Goal: Task Accomplishment & Management: Complete application form

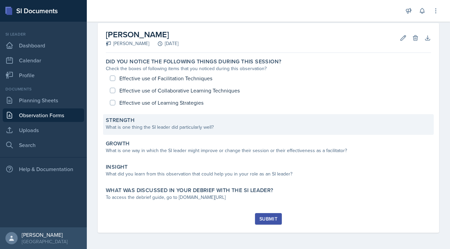
click at [216, 127] on div "What is one thing the SI leader did particularly well?" at bounding box center [268, 127] width 325 height 7
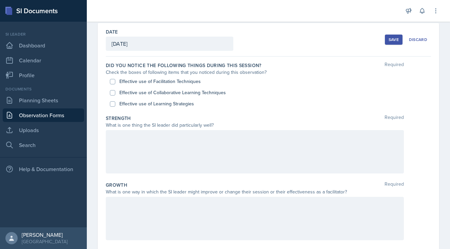
click at [177, 150] on div at bounding box center [255, 151] width 298 height 43
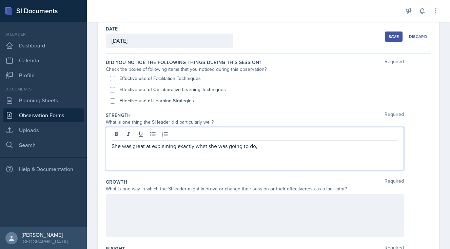
scroll to position [20, 0]
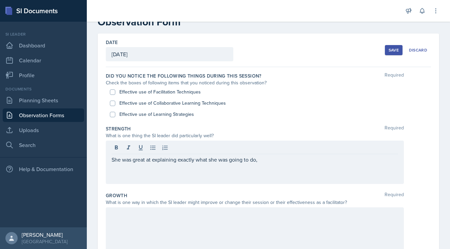
click at [113, 103] on input "Effective use of Collaborative Learning Techniques" at bounding box center [112, 103] width 5 height 5
checkbox input "true"
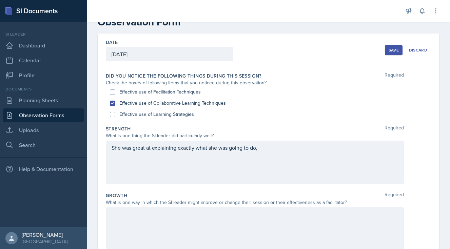
click at [113, 113] on input "Effective use of Learning Strategies" at bounding box center [112, 114] width 5 height 5
checkbox input "true"
click at [112, 93] on input "Effective use of Facilitation Techniques" at bounding box center [112, 91] width 5 height 5
checkbox input "true"
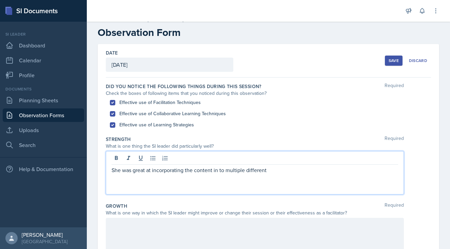
scroll to position [9, 0]
click at [211, 139] on div "Strength Required" at bounding box center [268, 138] width 325 height 7
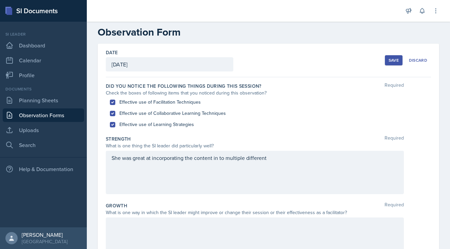
click at [273, 158] on div "She was great at incorporating the content in to multiple different" at bounding box center [255, 172] width 298 height 43
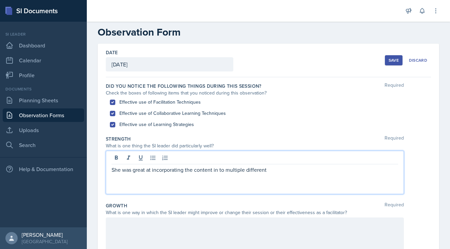
click at [274, 170] on p "She was great at incorporating the content in to multiple different" at bounding box center [254, 170] width 286 height 8
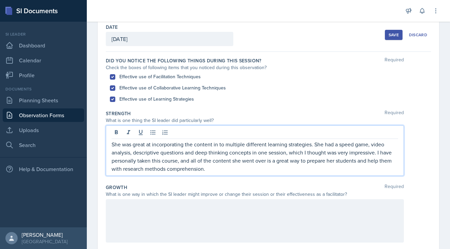
scroll to position [130, 0]
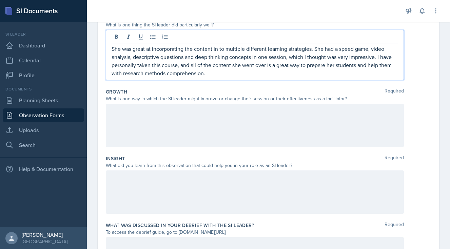
click at [159, 120] on div at bounding box center [255, 125] width 298 height 43
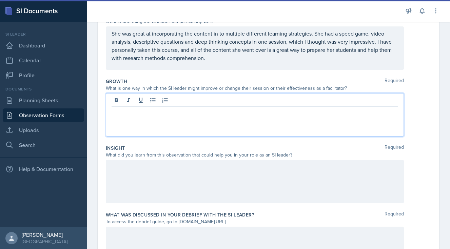
scroll to position [138, 0]
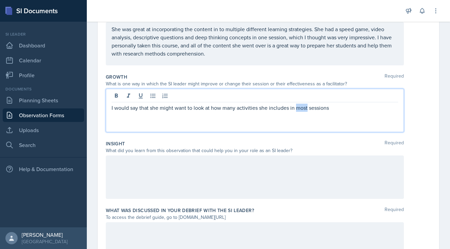
drag, startPoint x: 307, startPoint y: 107, endPoint x: 297, endPoint y: 107, distance: 9.8
click at [297, 107] on p "I would say that she might want to look at how many activities she includes in …" at bounding box center [254, 108] width 286 height 8
click at [326, 109] on p "I would say that she might want to look at how many activities she includes in …" at bounding box center [254, 108] width 286 height 8
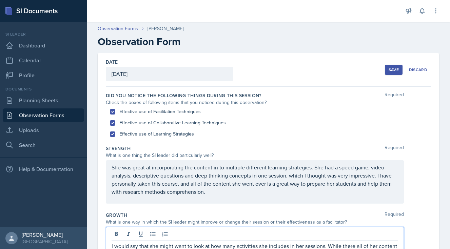
scroll to position [0, 0]
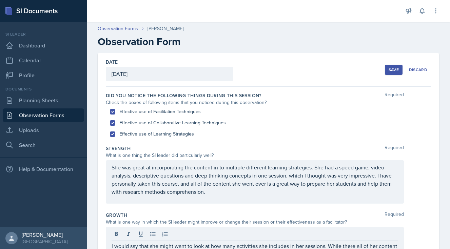
click at [388, 71] on div "Save" at bounding box center [393, 69] width 10 height 5
